Goal: Transaction & Acquisition: Purchase product/service

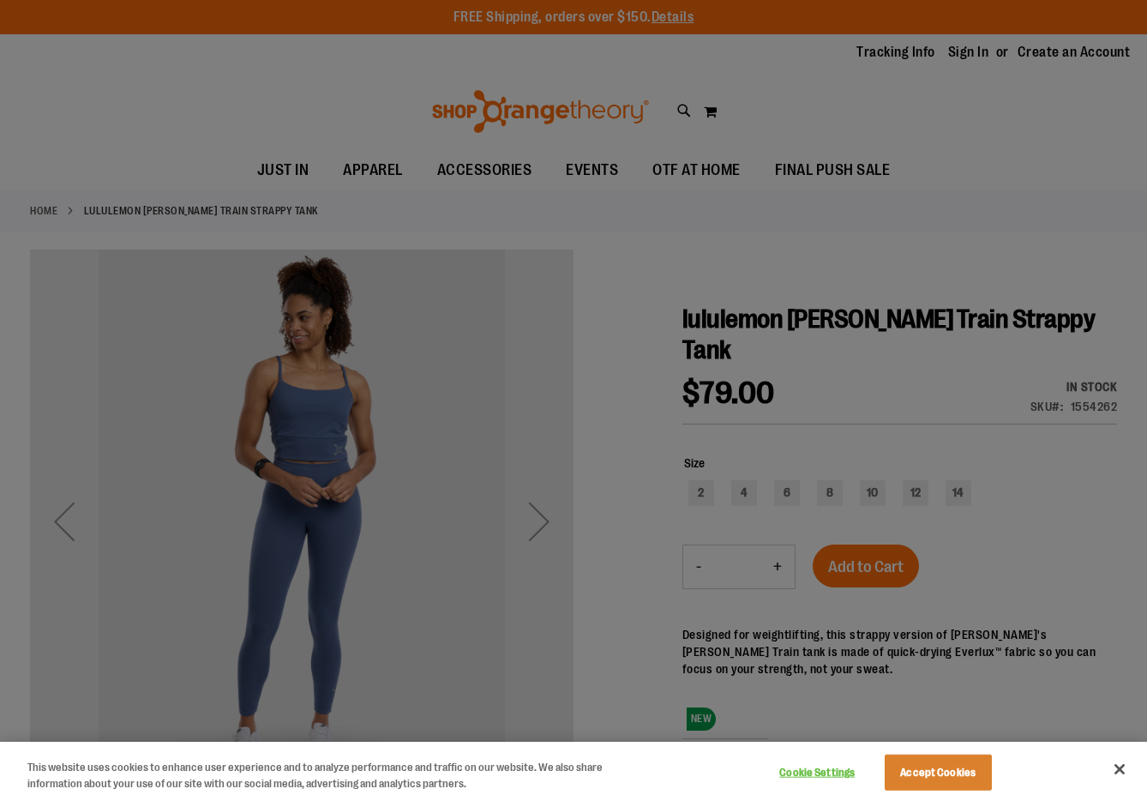
click at [365, 170] on div at bounding box center [573, 400] width 1147 height 801
click at [333, 169] on div at bounding box center [573, 400] width 1147 height 801
click at [927, 768] on button "Accept Cookies" at bounding box center [938, 772] width 107 height 36
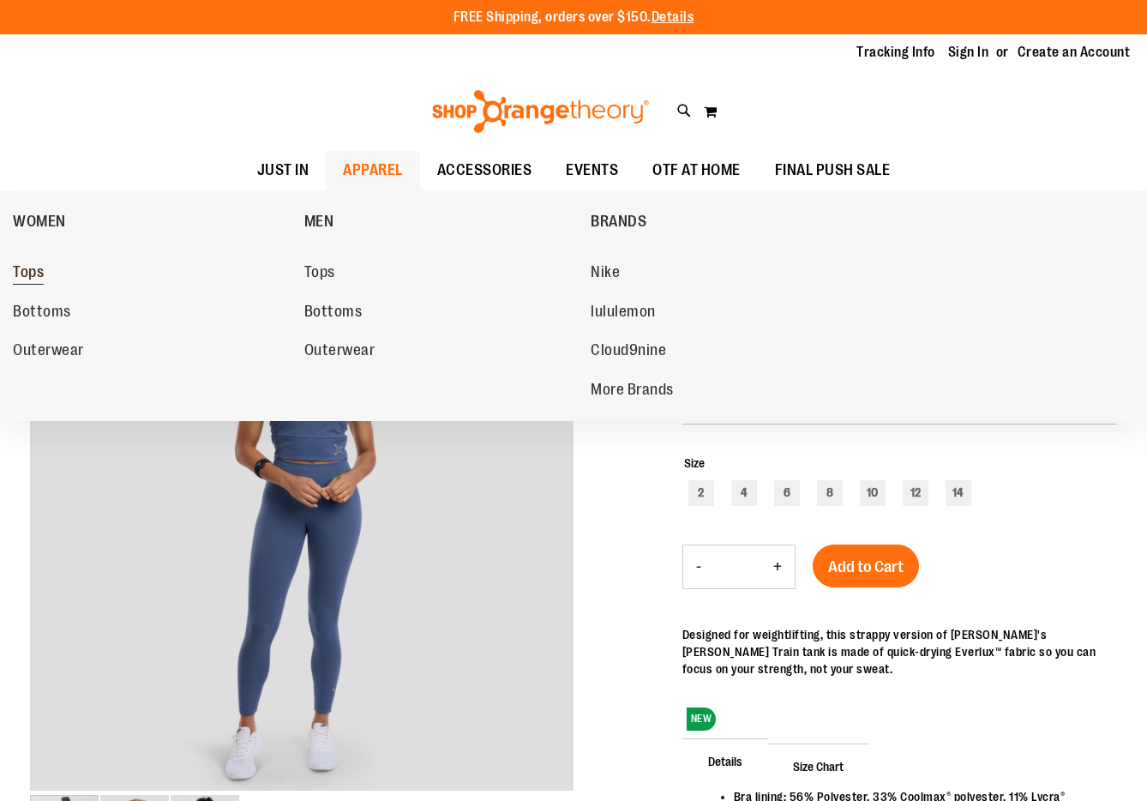
click at [57, 273] on link "Tops" at bounding box center [150, 272] width 274 height 31
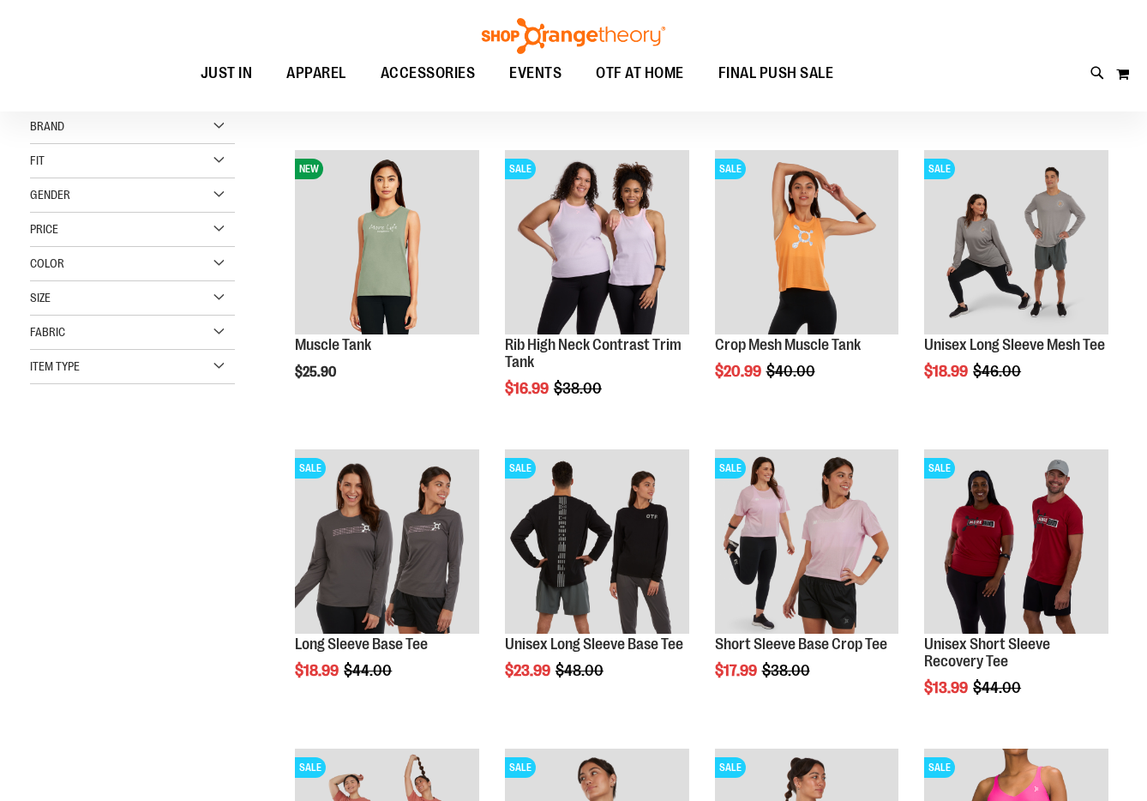
scroll to position [213, 0]
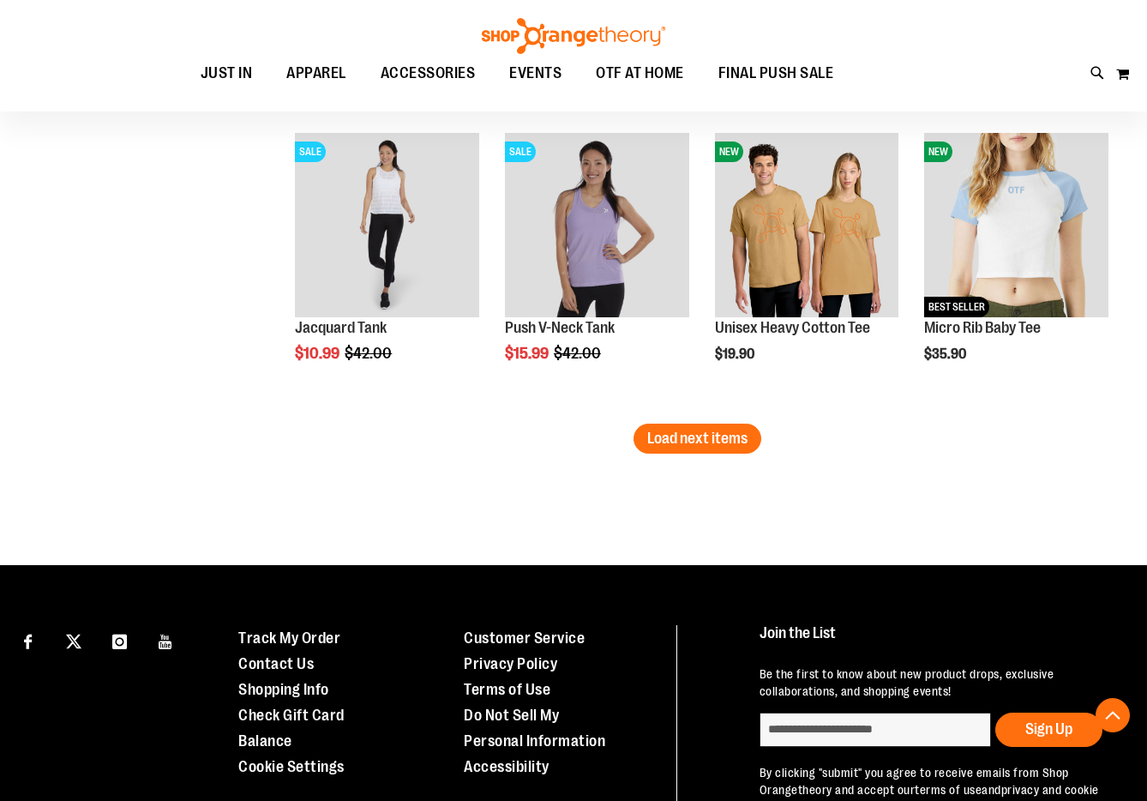
scroll to position [2601, 0]
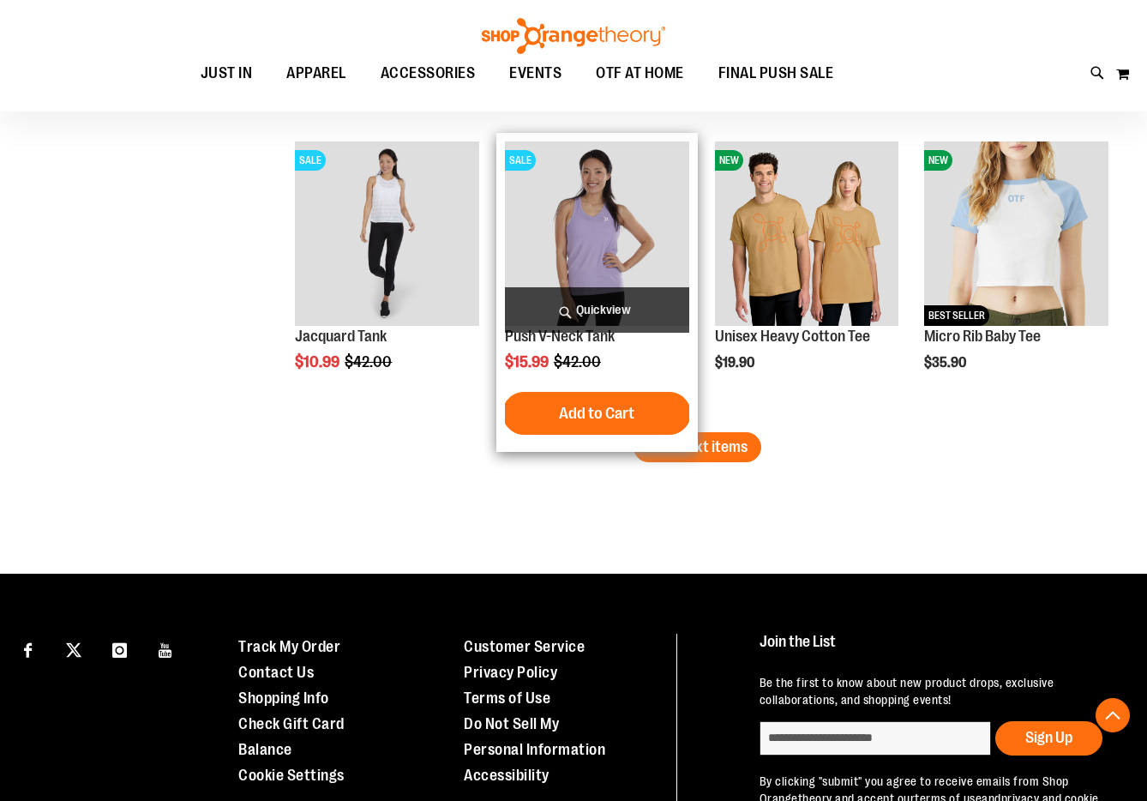
click at [587, 222] on img "product" at bounding box center [597, 233] width 184 height 184
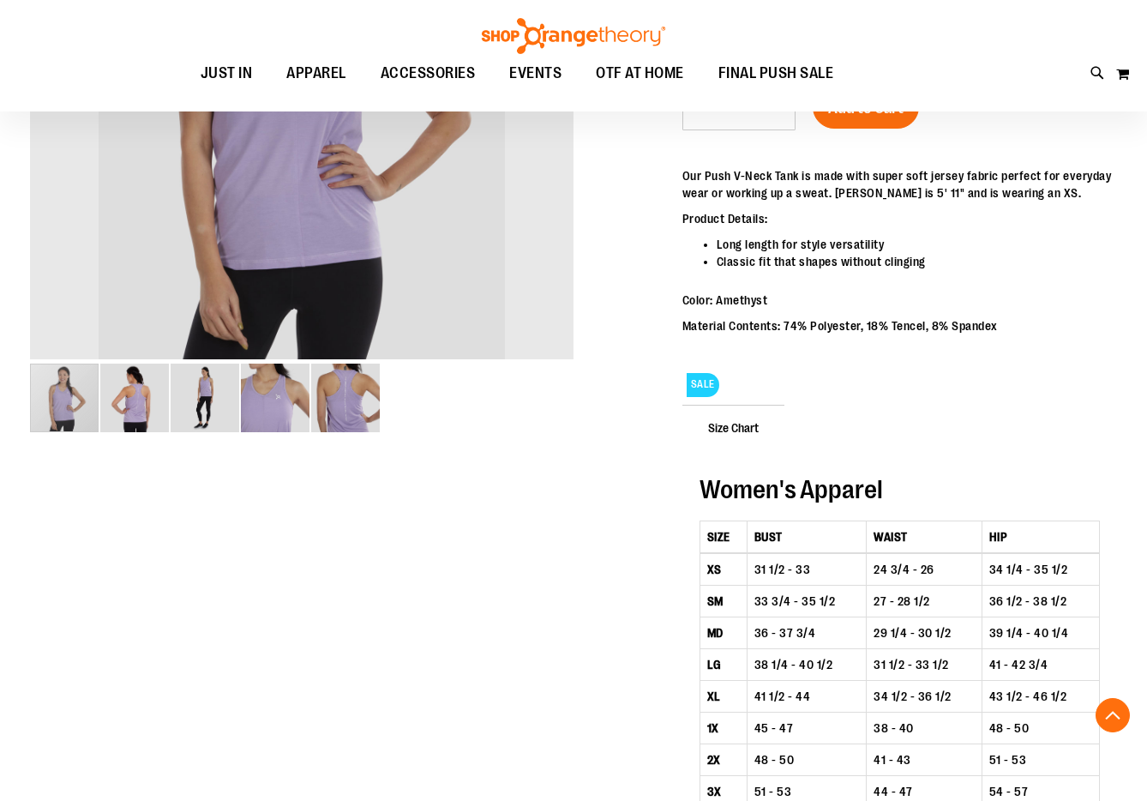
scroll to position [446, 0]
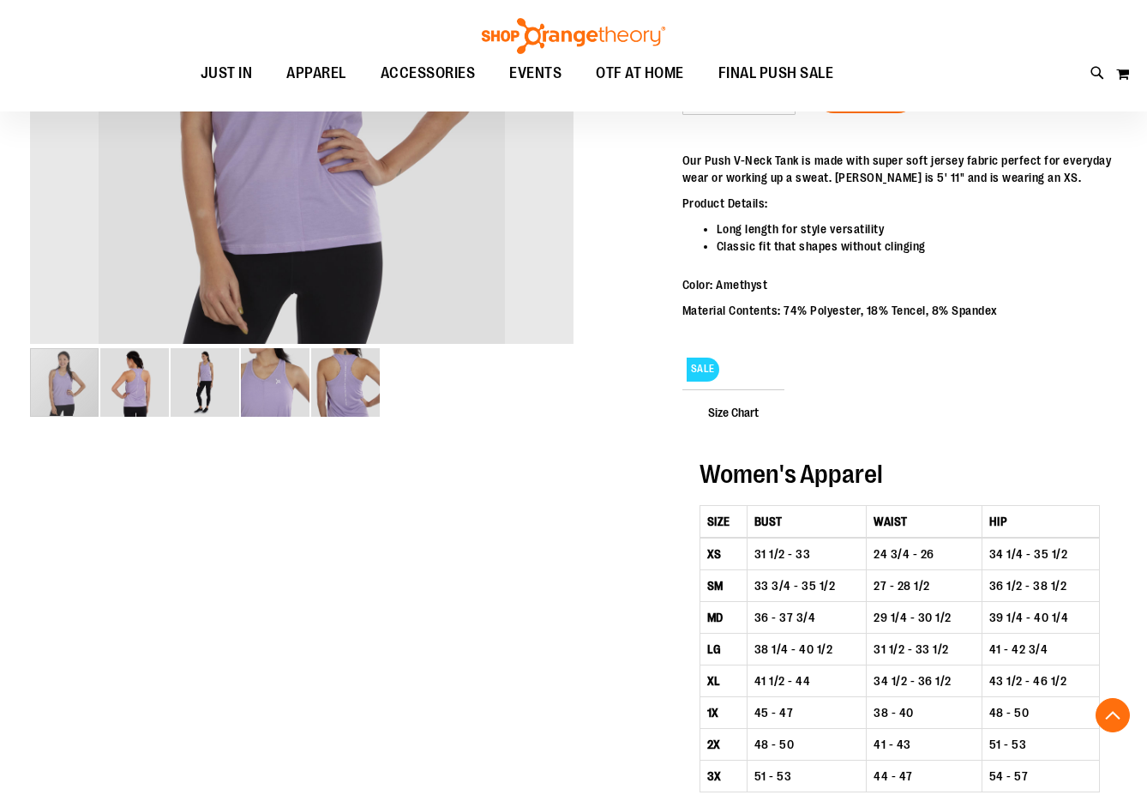
click at [143, 375] on img "image 2 of 5" at bounding box center [134, 382] width 69 height 69
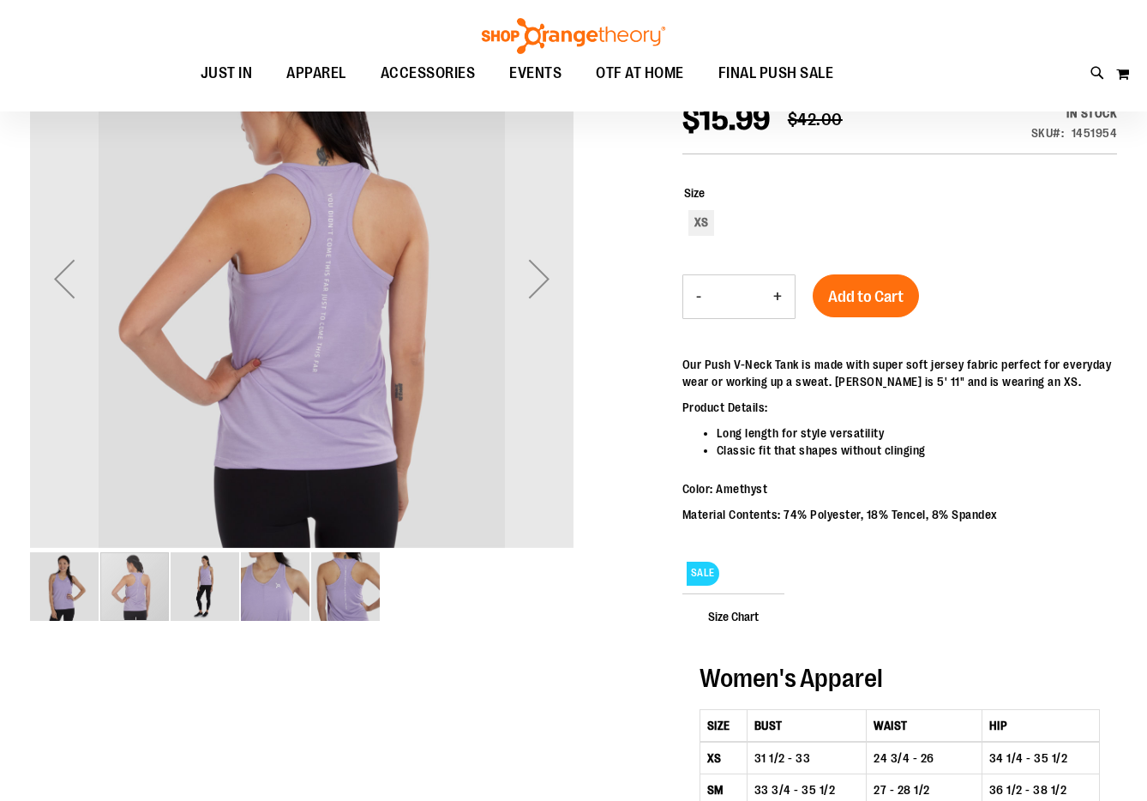
scroll to position [240, 0]
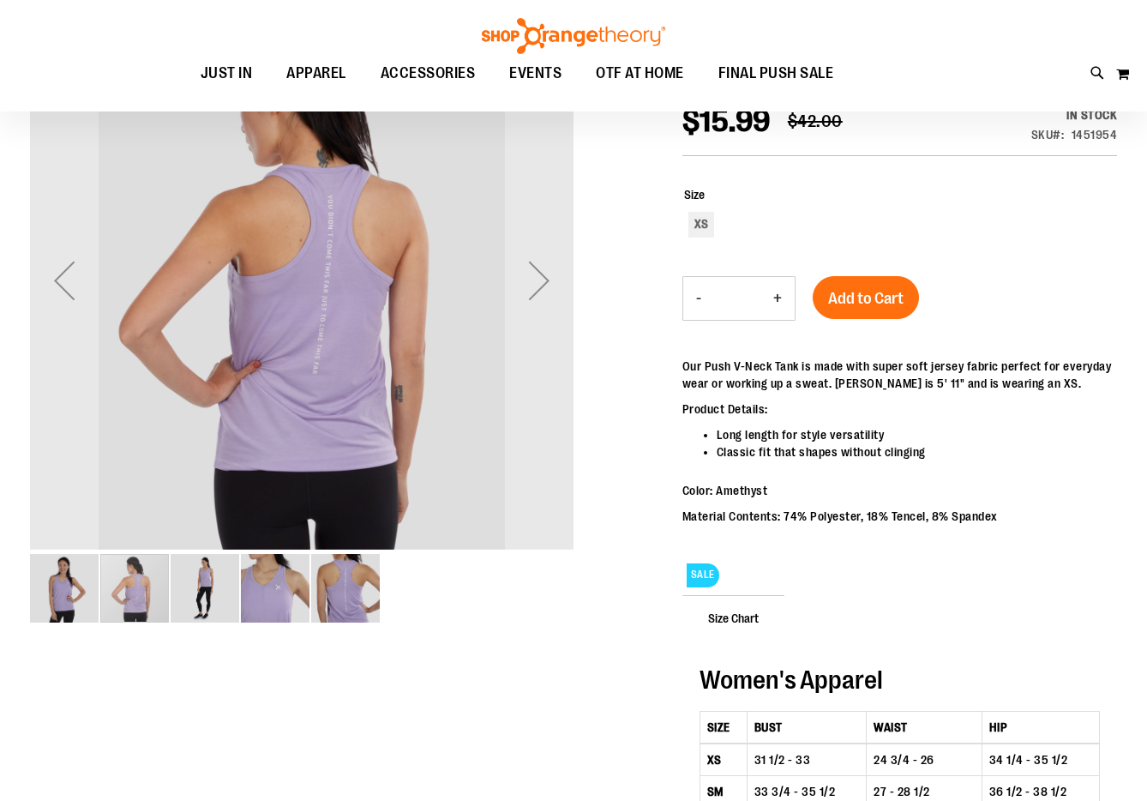
click at [205, 578] on img "image 3 of 5" at bounding box center [205, 588] width 69 height 69
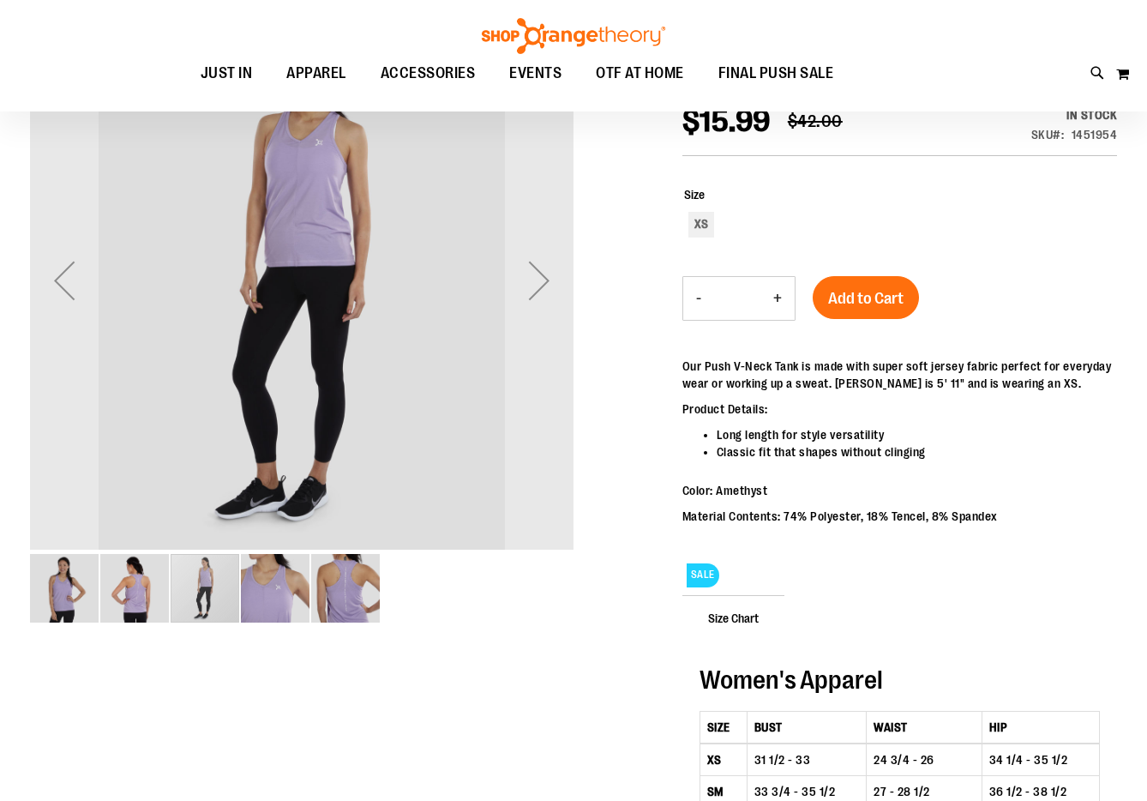
click at [247, 597] on img "image 4 of 5" at bounding box center [275, 588] width 69 height 69
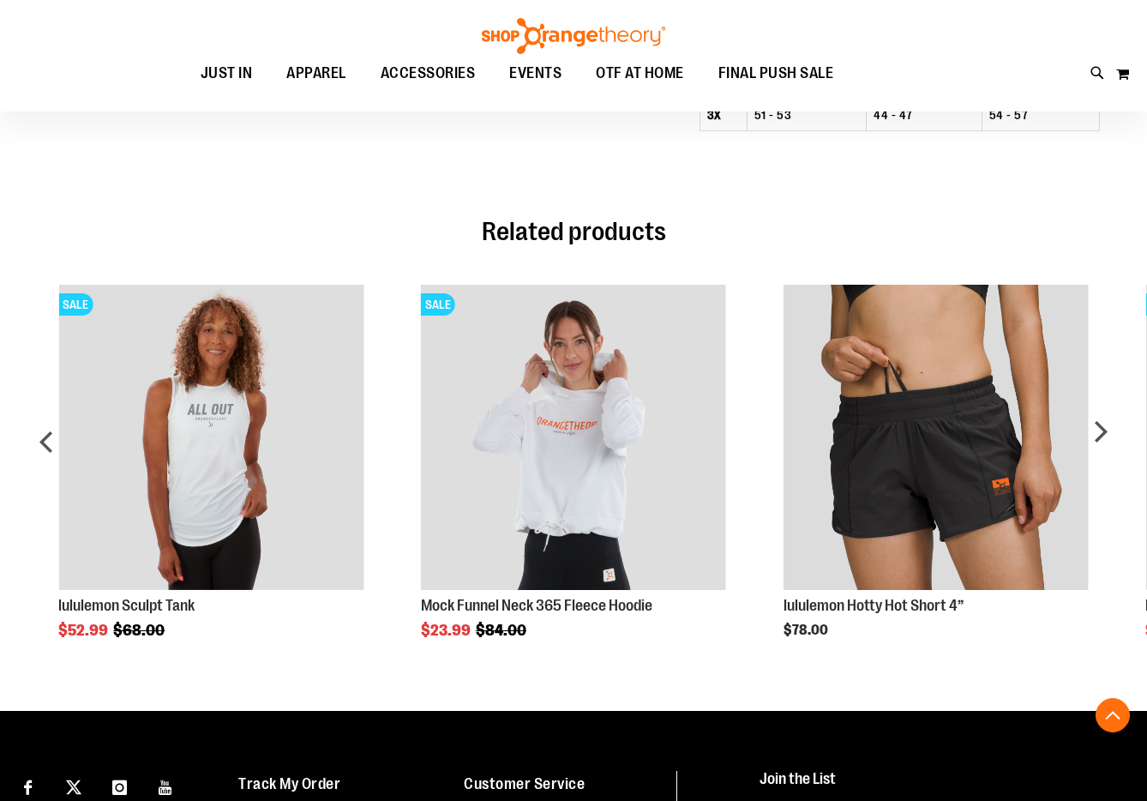
scroll to position [1108, 0]
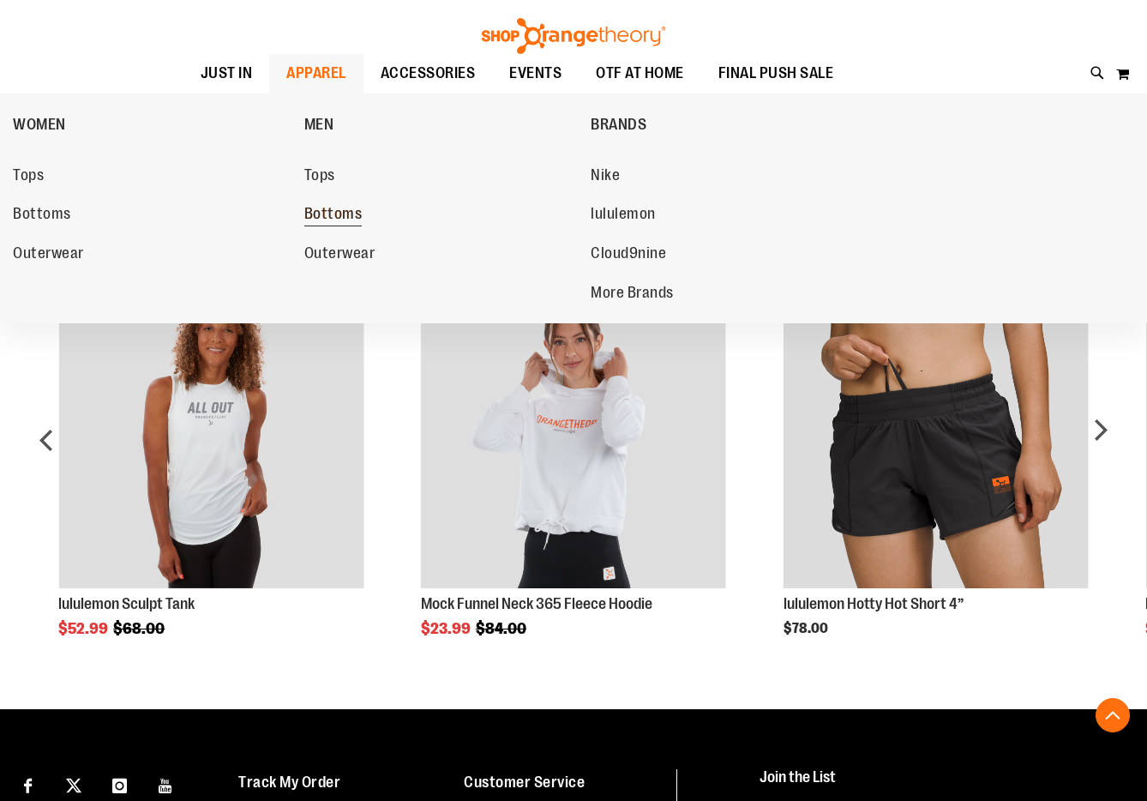
click at [340, 225] on span "Bottoms" at bounding box center [333, 215] width 58 height 21
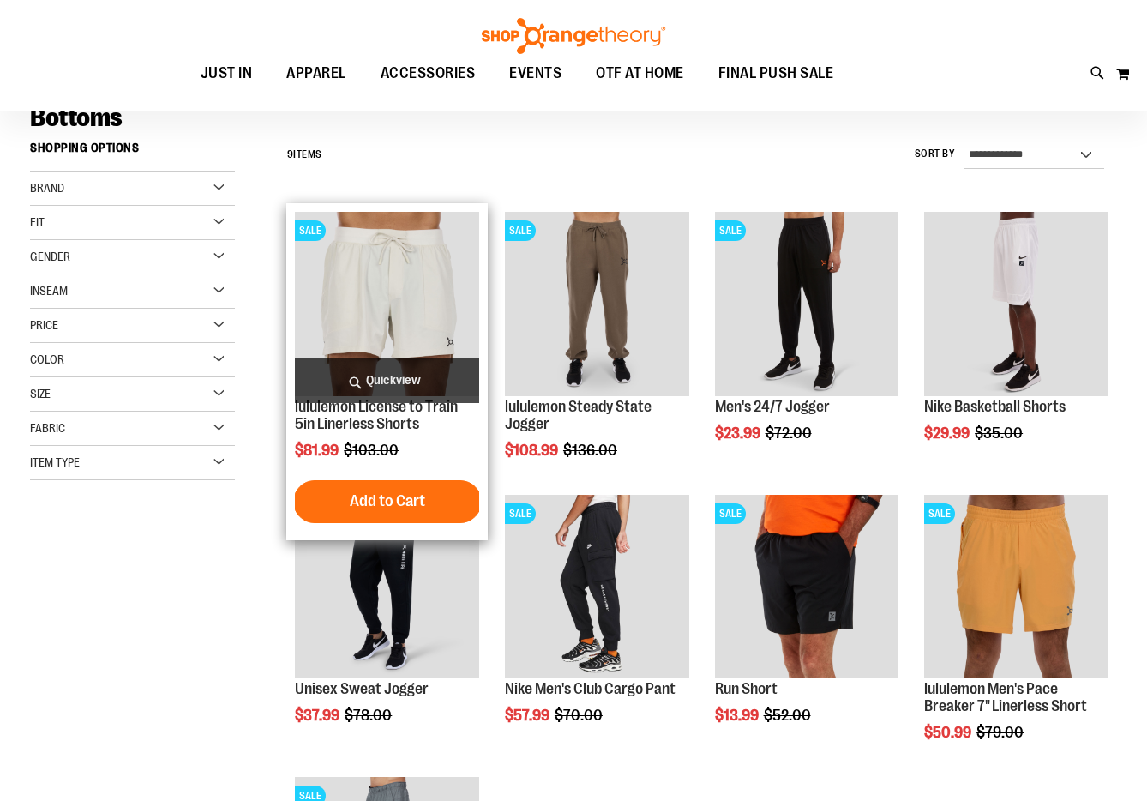
scroll to position [131, 0]
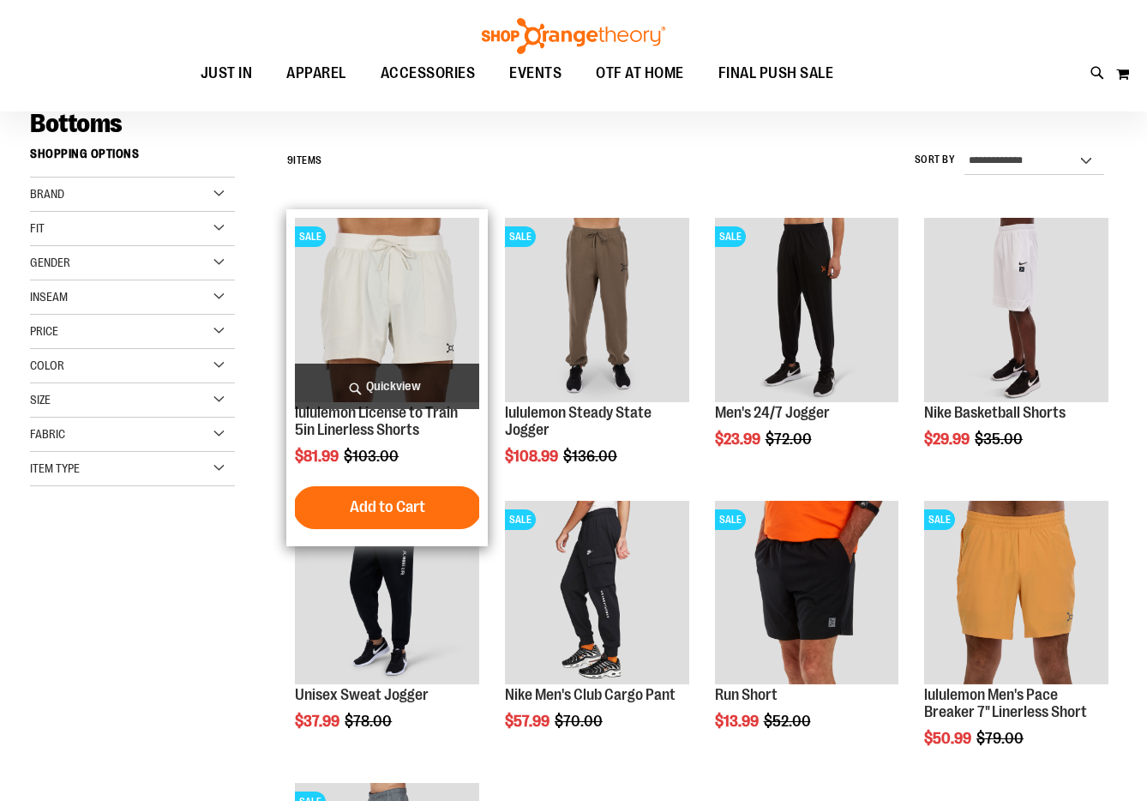
click at [432, 322] on img "product" at bounding box center [387, 310] width 184 height 184
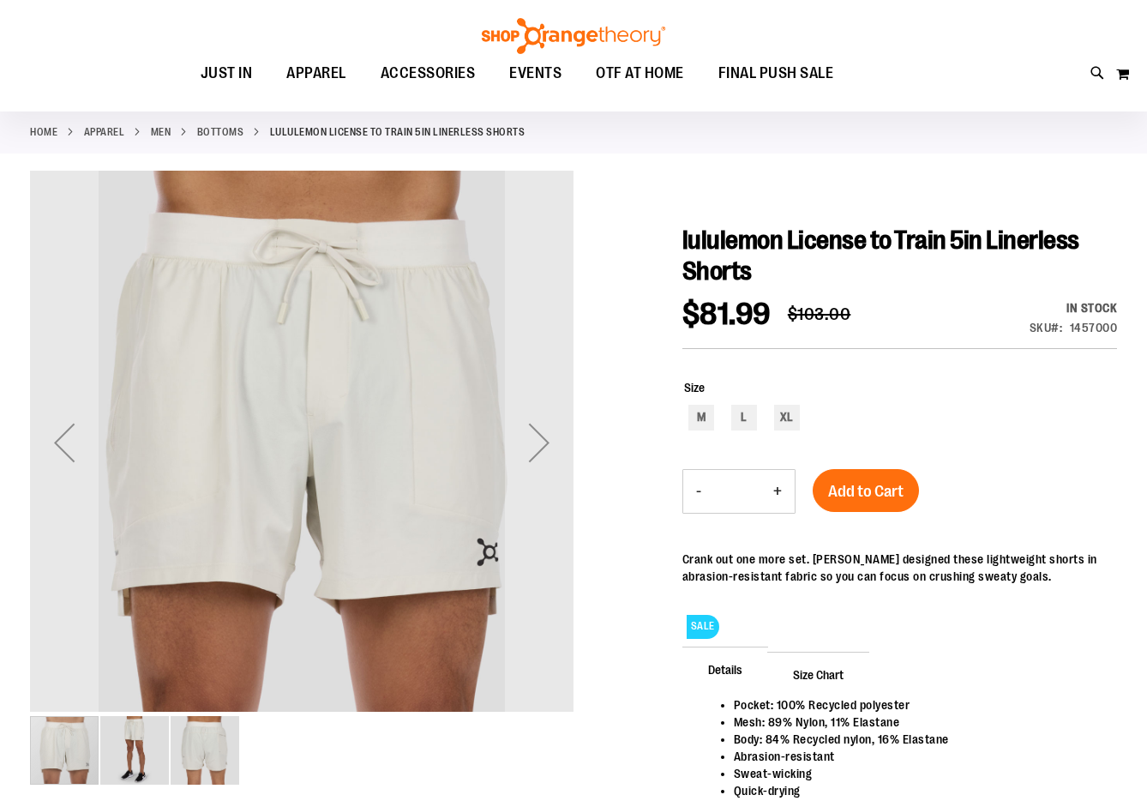
scroll to position [90, 0]
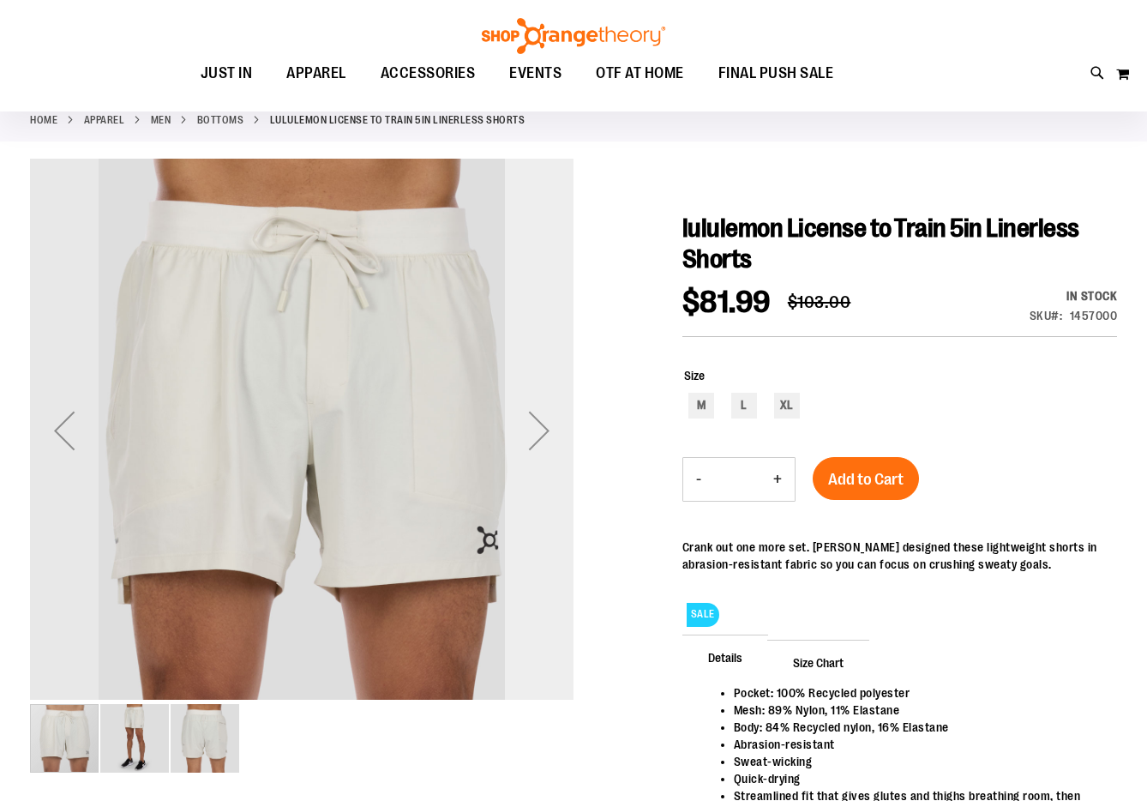
click at [544, 429] on div "Next" at bounding box center [539, 430] width 69 height 69
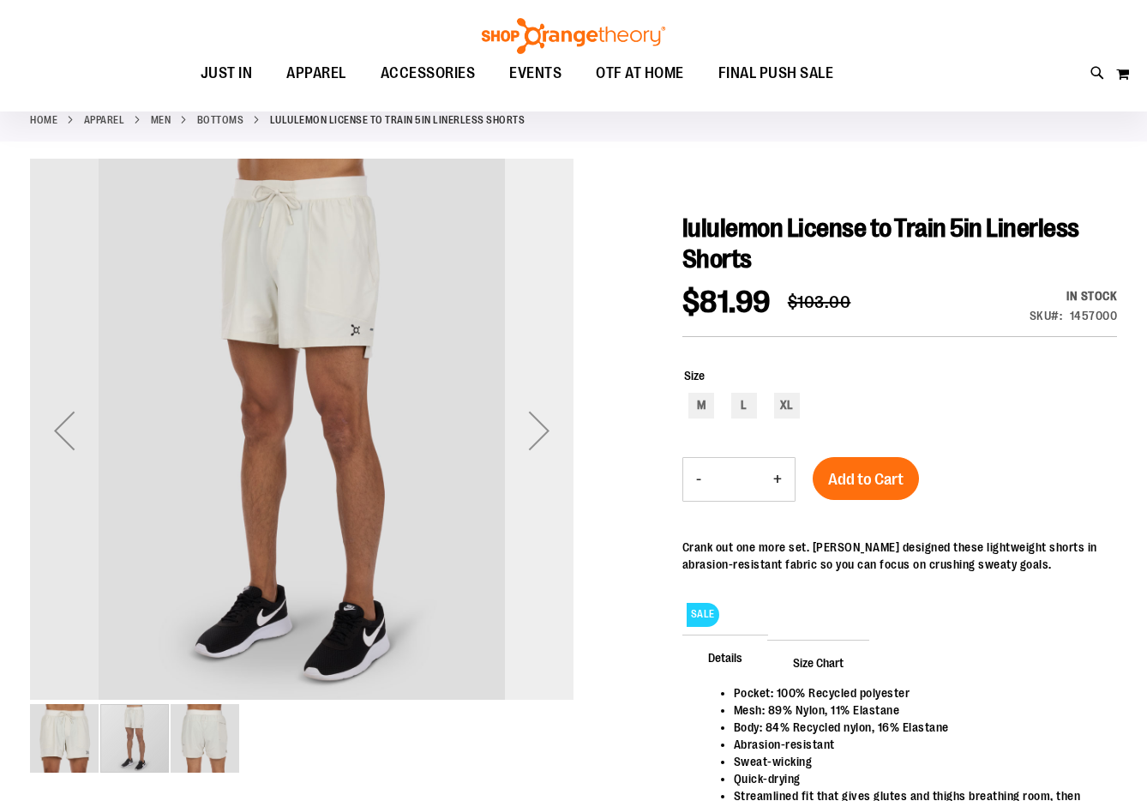
click at [544, 429] on div "Next" at bounding box center [539, 430] width 69 height 69
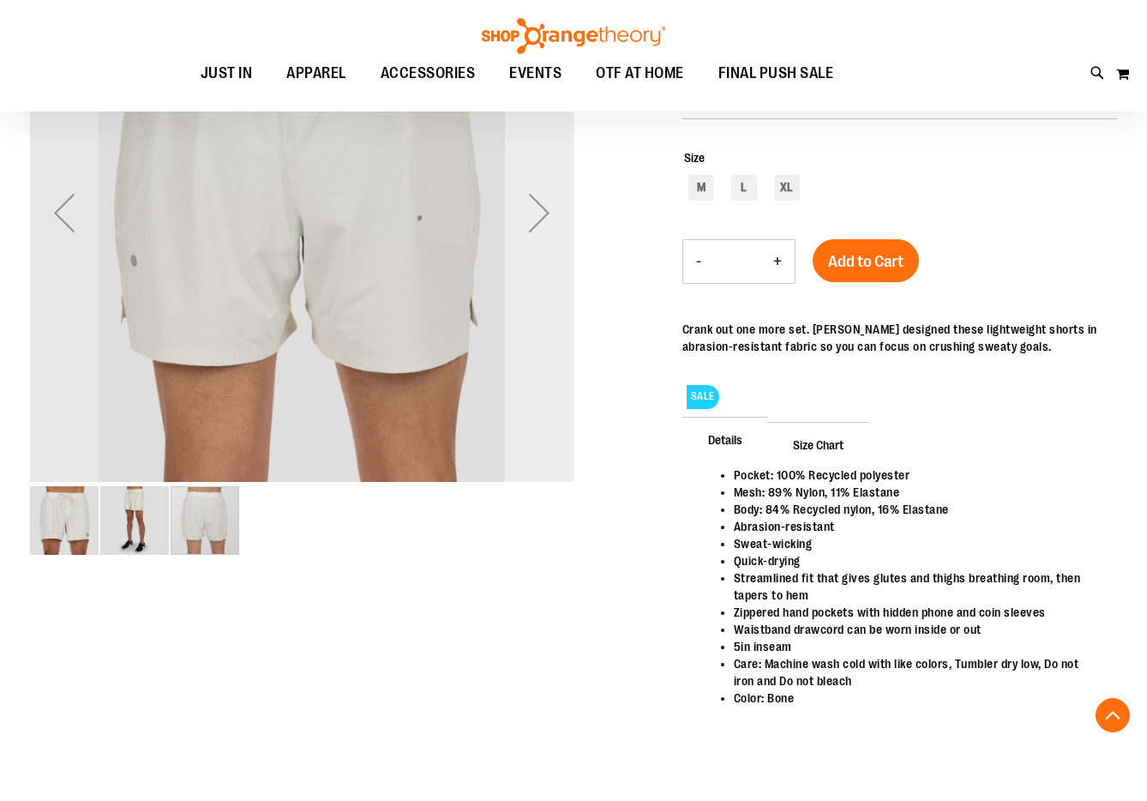
scroll to position [326, 0]
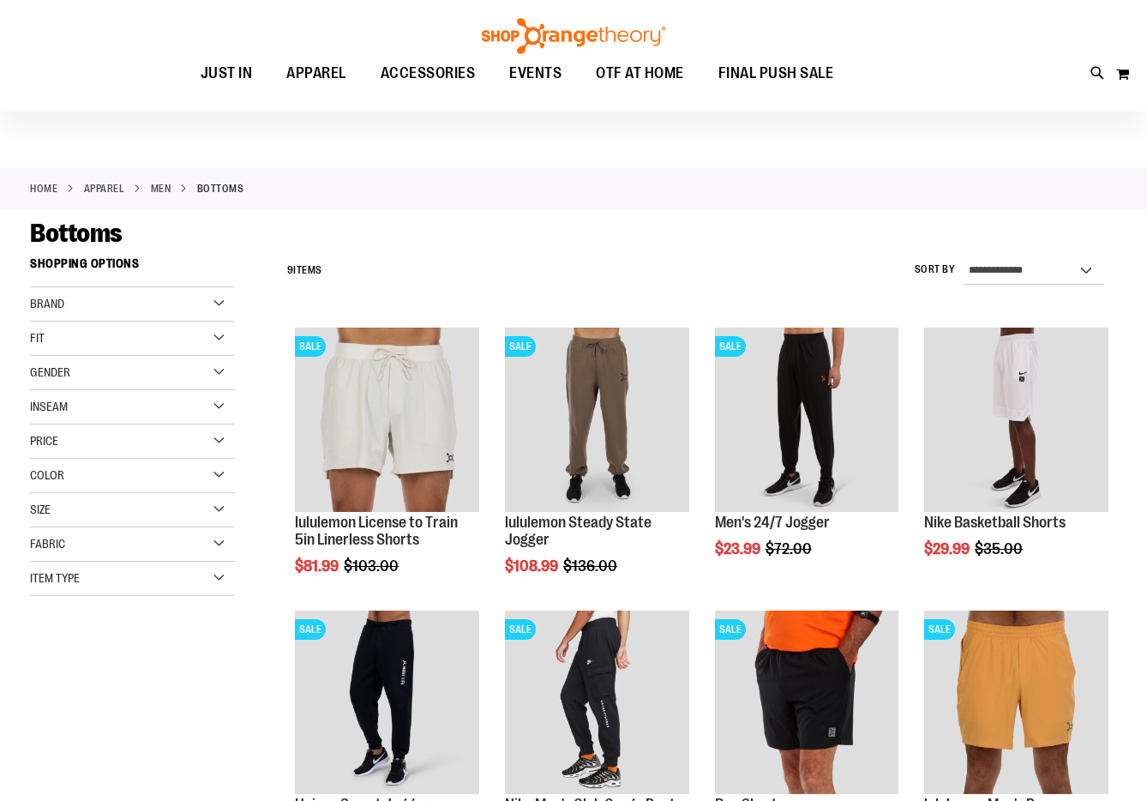
scroll to position [22, 0]
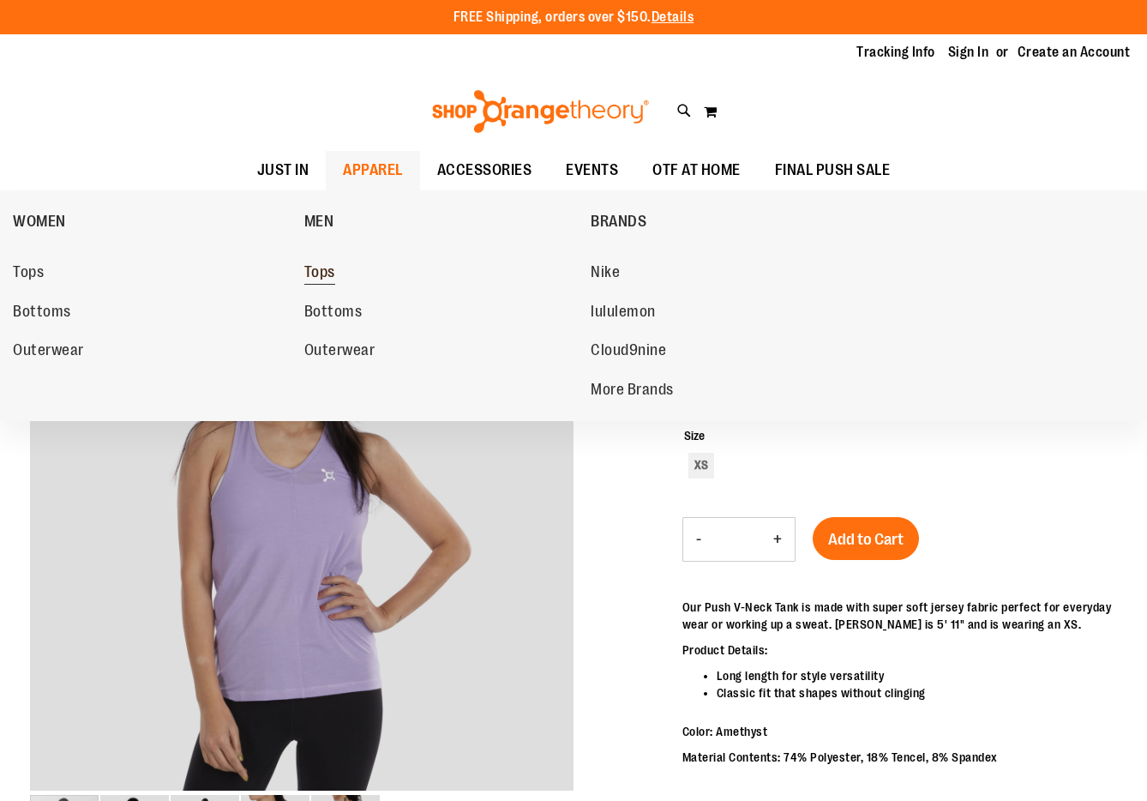
click at [327, 271] on span "Tops" at bounding box center [319, 273] width 31 height 21
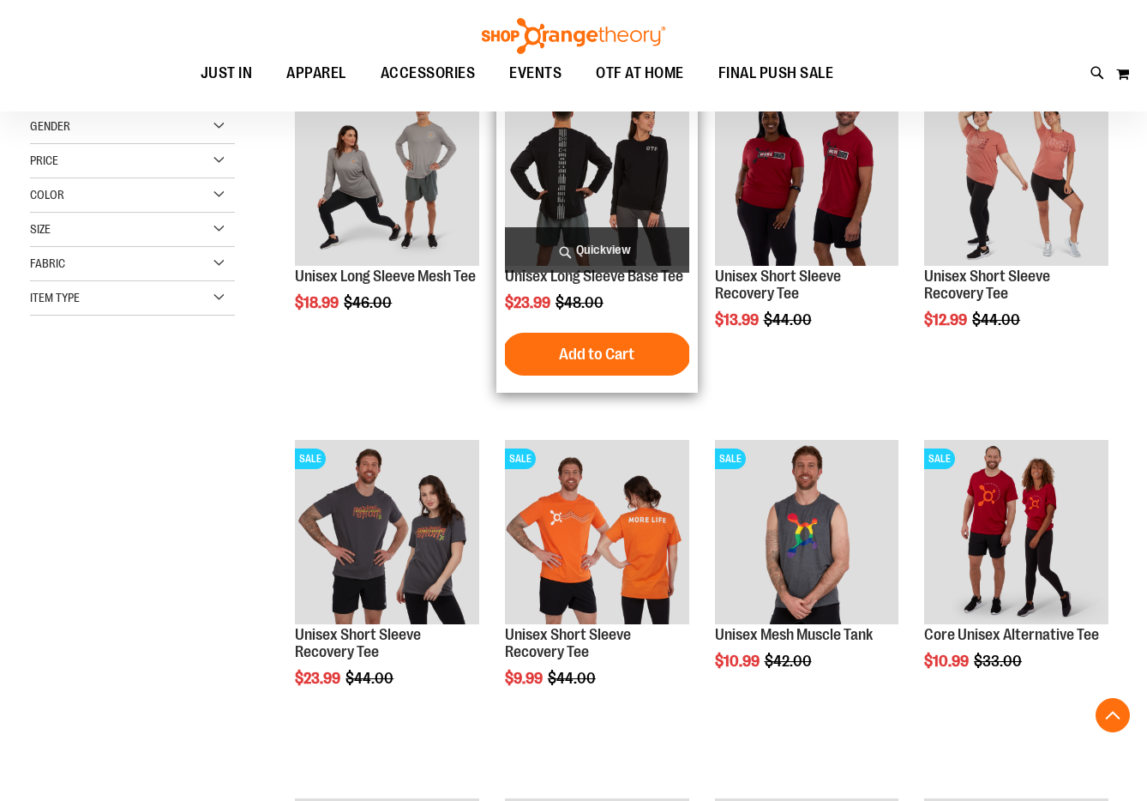
scroll to position [322, 0]
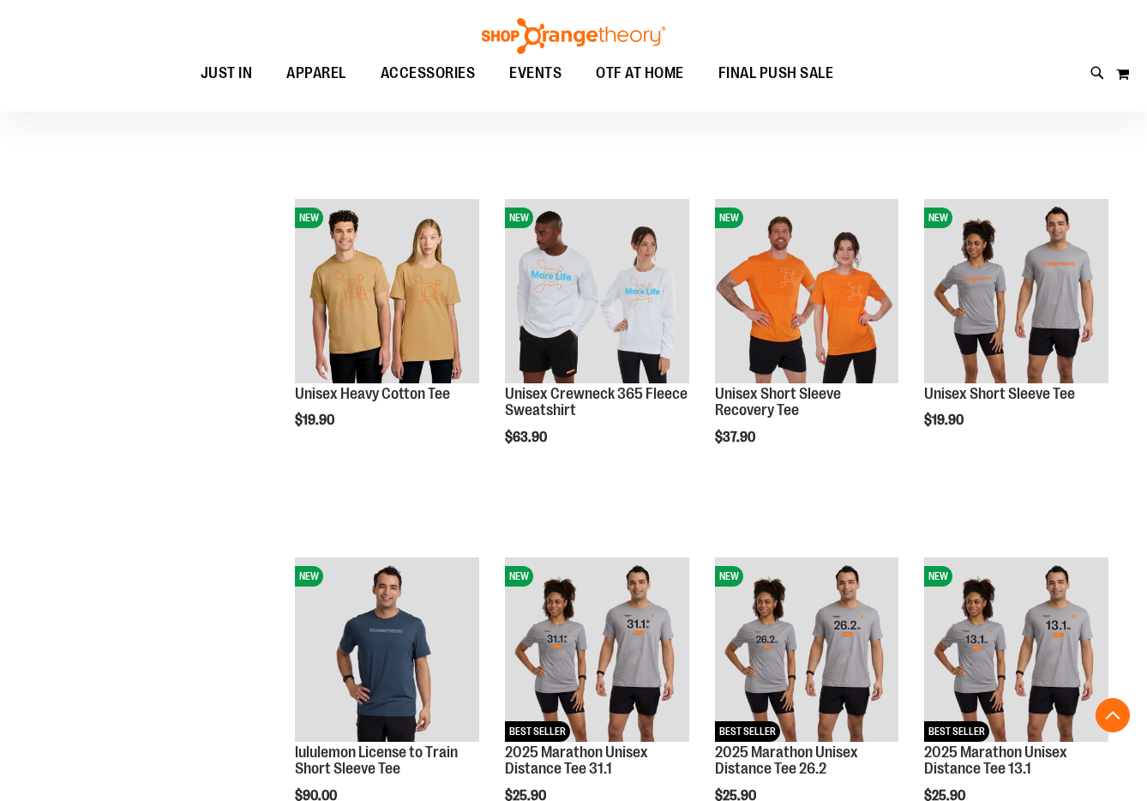
scroll to position [1248, 0]
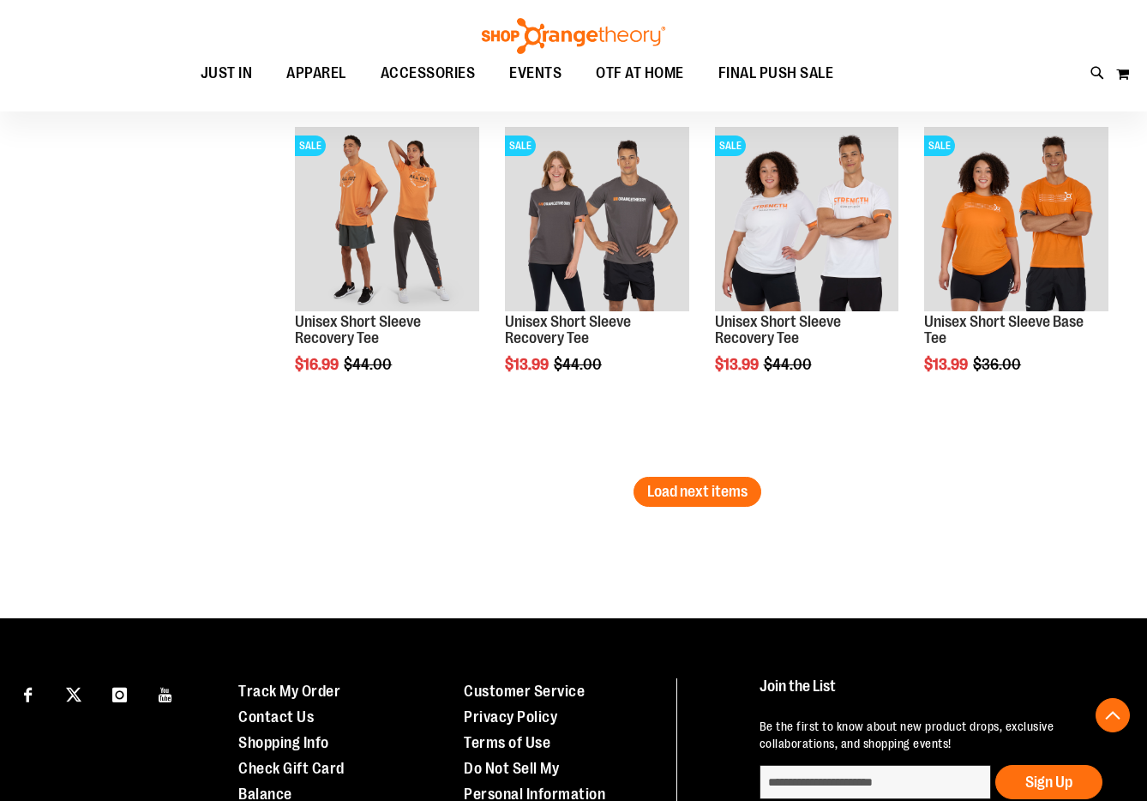
scroll to position [2993, 0]
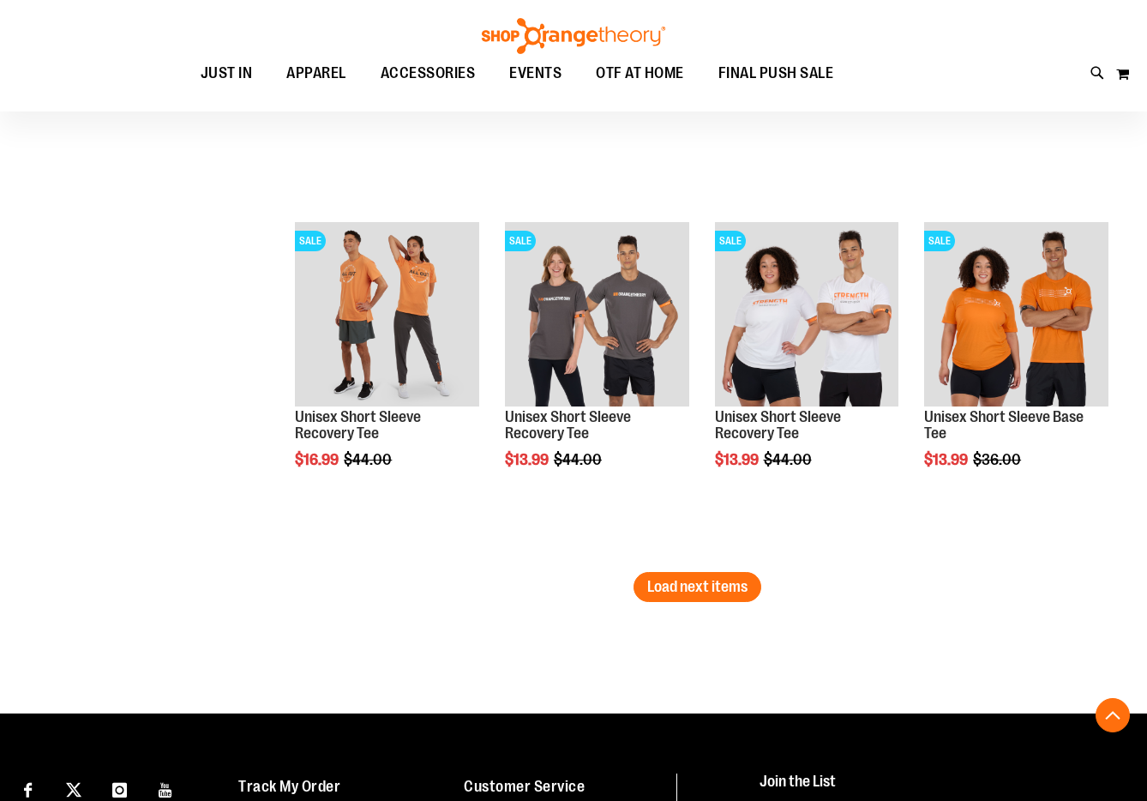
click at [717, 567] on li "SALE Unisex Short Sleeve Recovery Tee $13.99 Regular Price $44.00 Quickview Add…" at bounding box center [806, 392] width 201 height 358
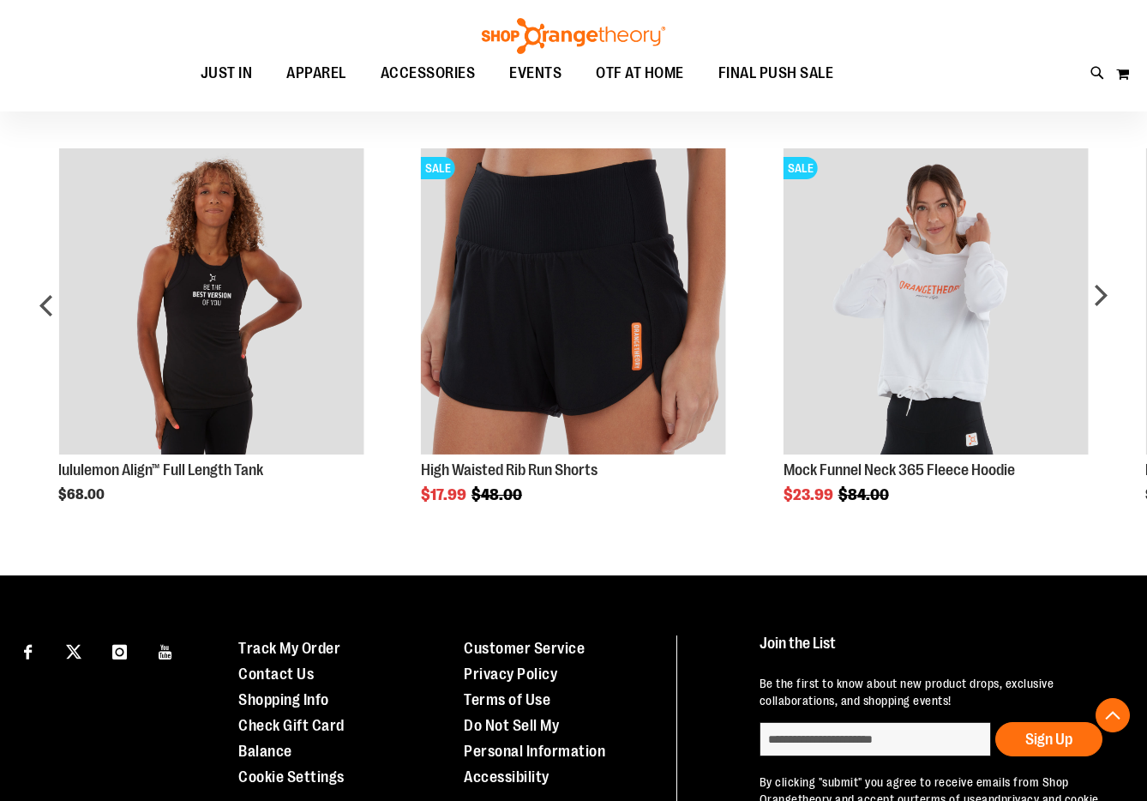
scroll to position [939, 0]
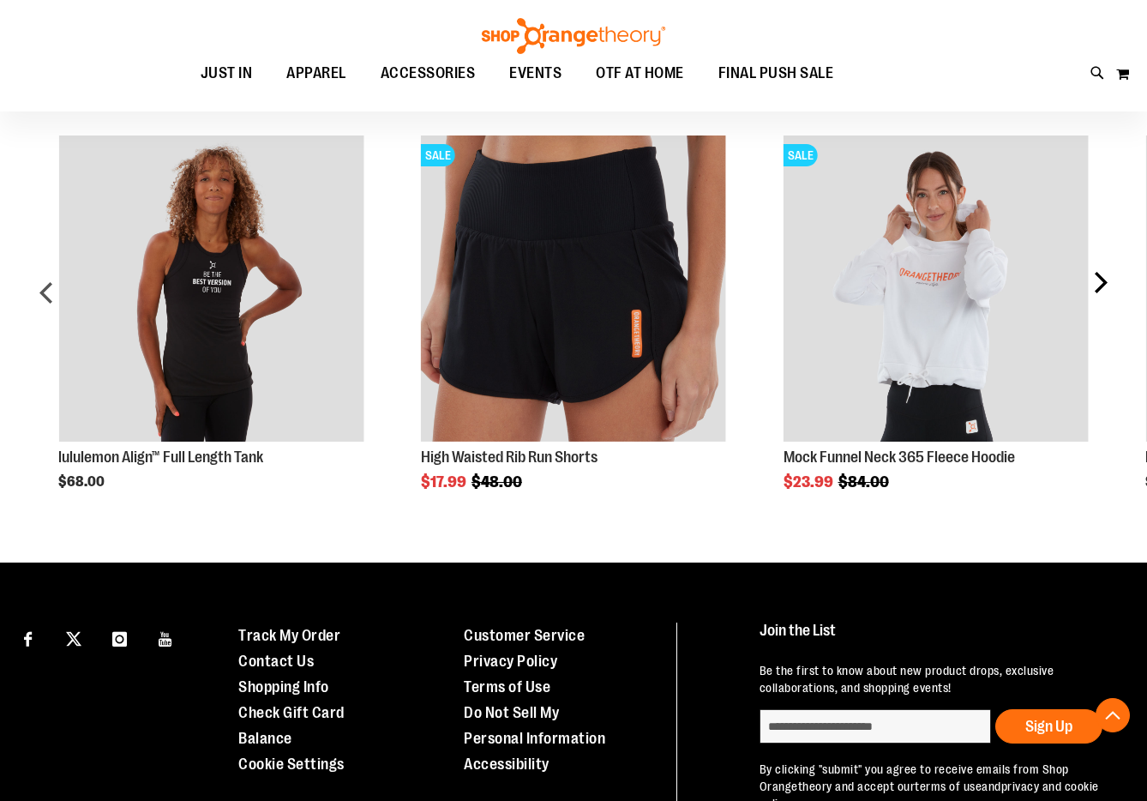
click at [1096, 305] on div "next" at bounding box center [1100, 299] width 34 height 379
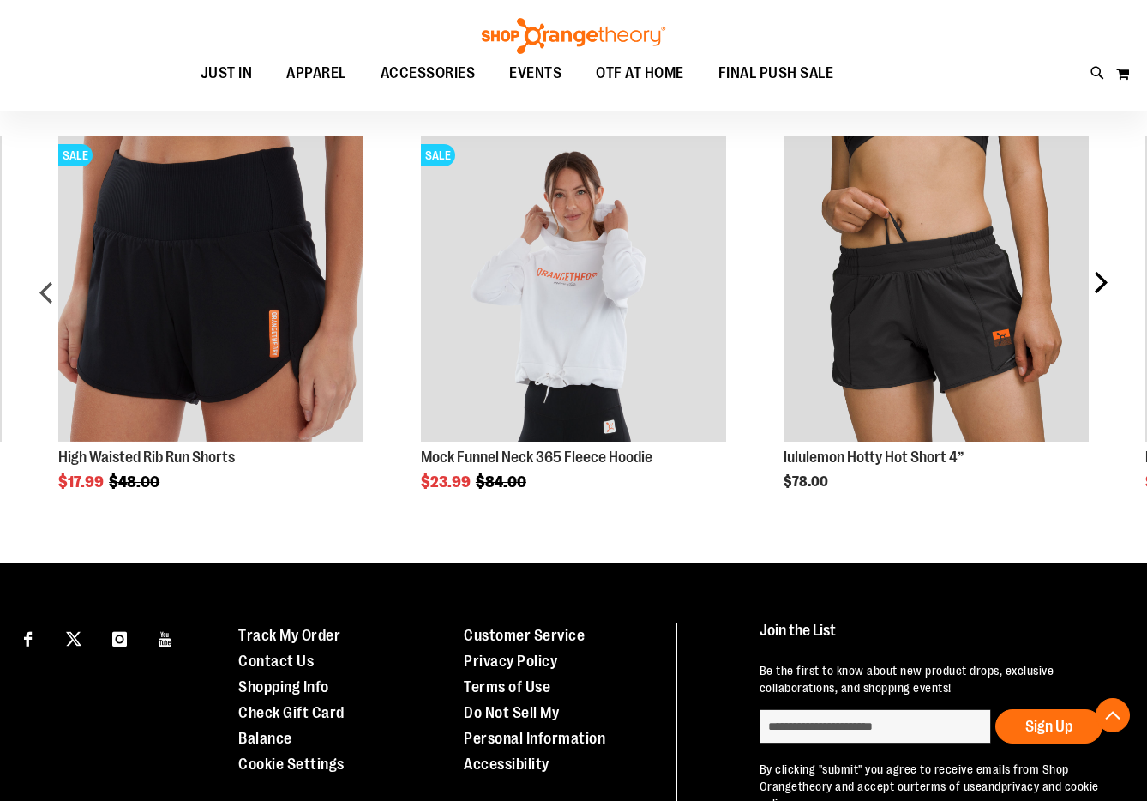
click at [1103, 304] on div "next" at bounding box center [1100, 299] width 34 height 379
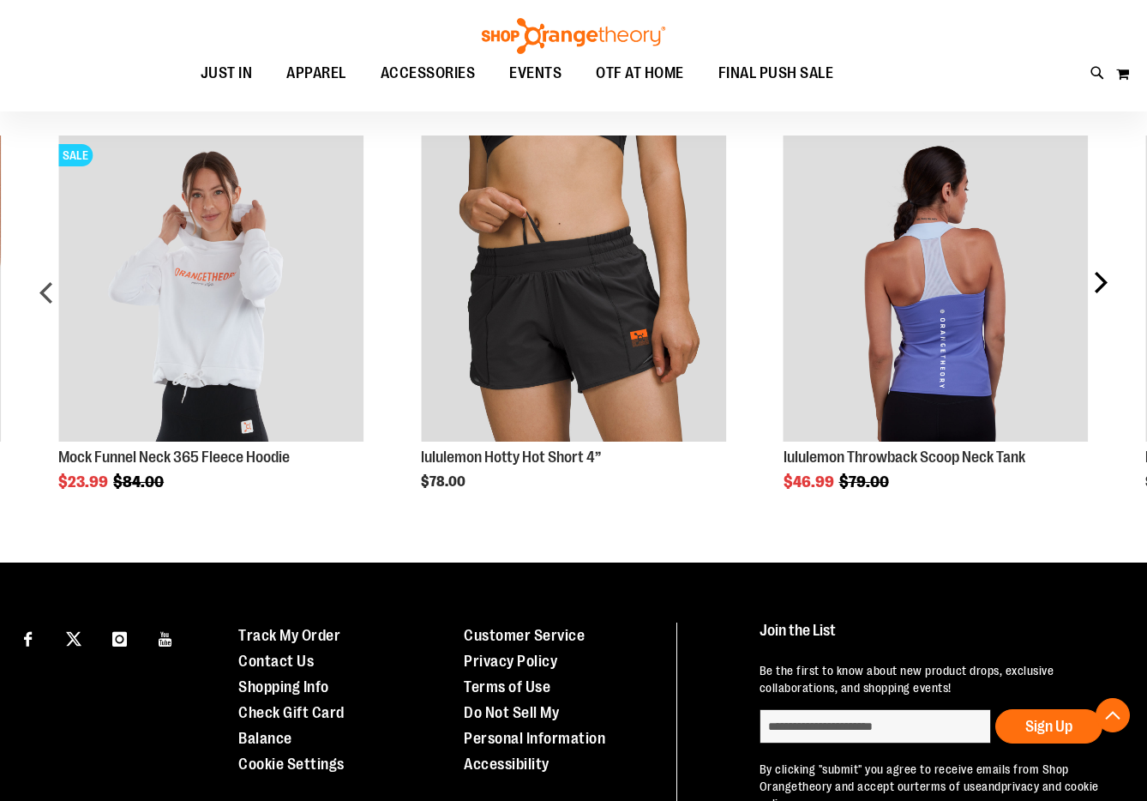
click at [1103, 304] on div "next" at bounding box center [1100, 299] width 34 height 379
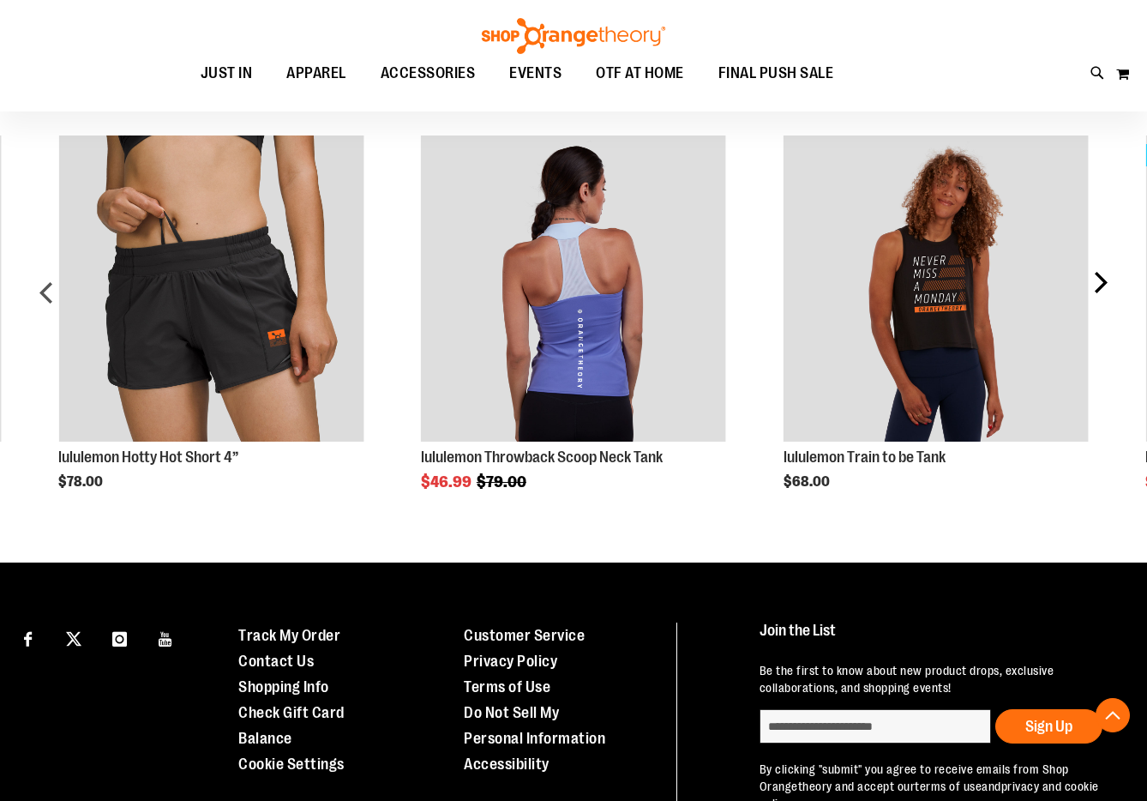
click at [1103, 304] on div "next" at bounding box center [1100, 299] width 34 height 379
